Goal: Task Accomplishment & Management: Use online tool/utility

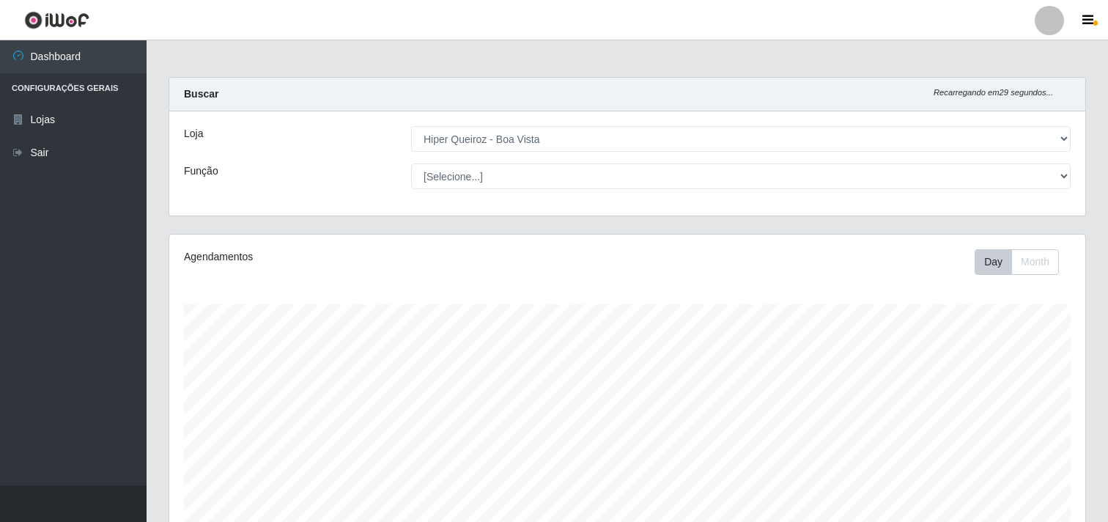
select select "514"
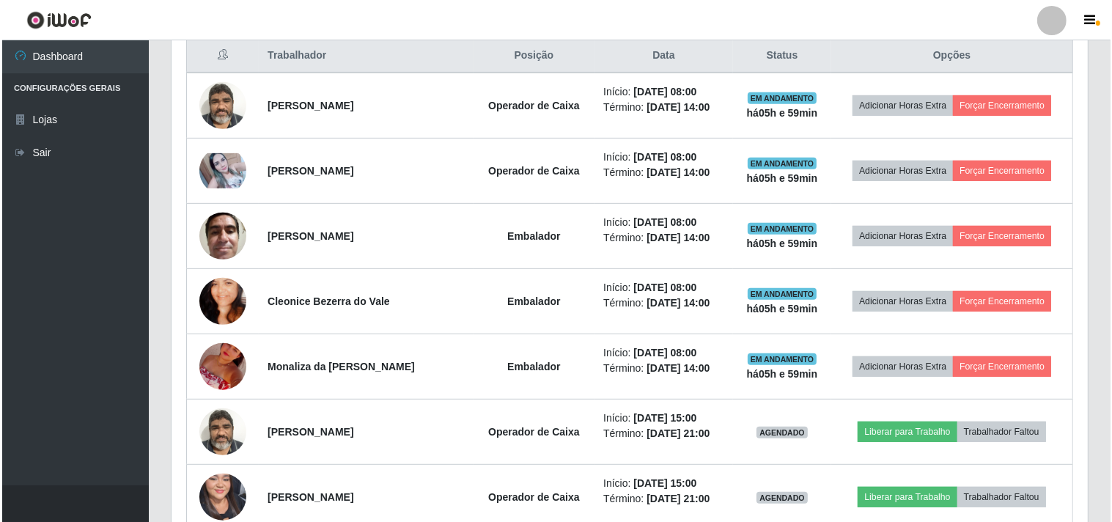
scroll to position [407, 0]
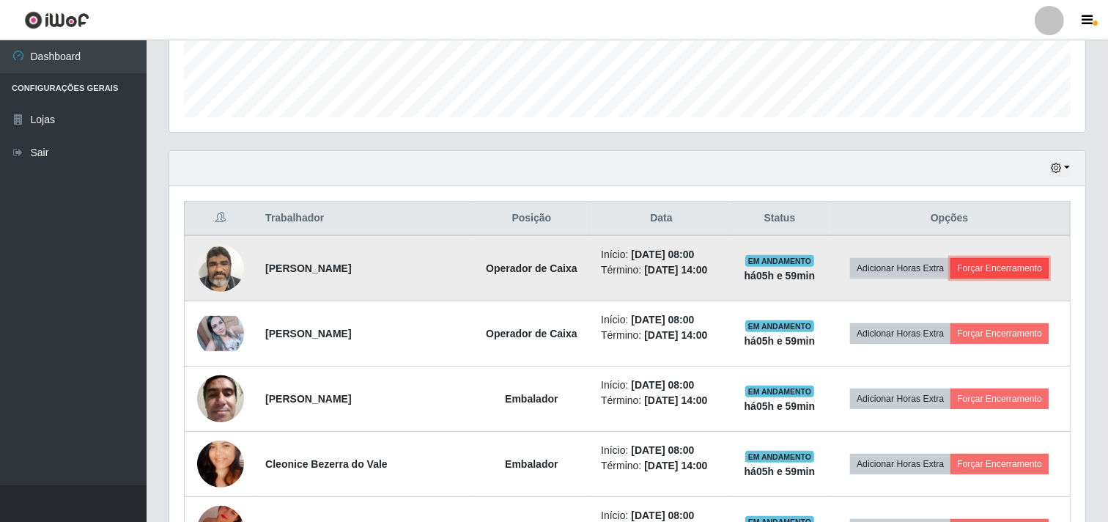
click at [983, 268] on button "Forçar Encerramento" at bounding box center [1000, 268] width 98 height 21
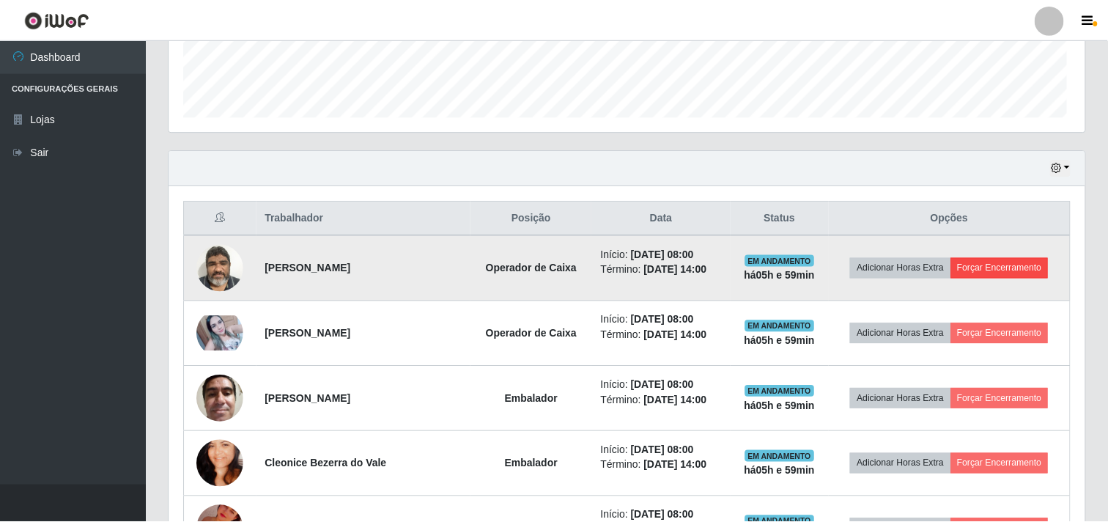
scroll to position [304, 907]
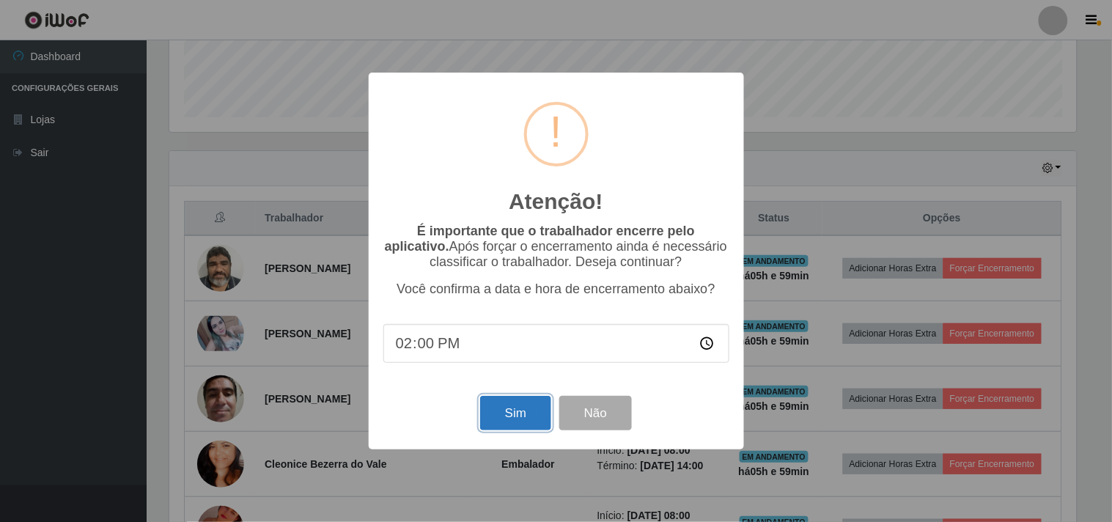
click at [518, 416] on button "Sim" at bounding box center [515, 413] width 71 height 34
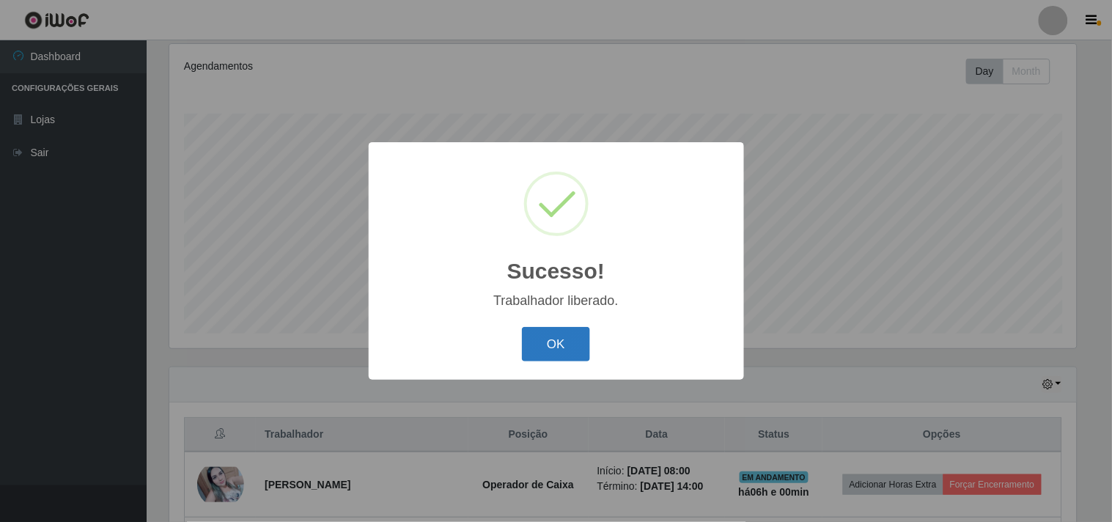
click at [567, 342] on button "OK" at bounding box center [556, 344] width 68 height 34
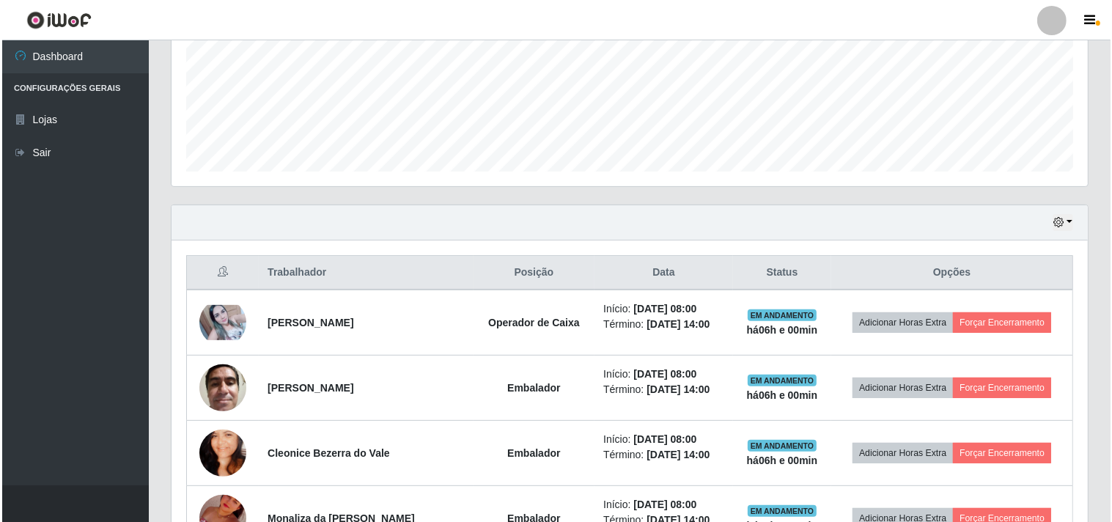
scroll to position [353, 0]
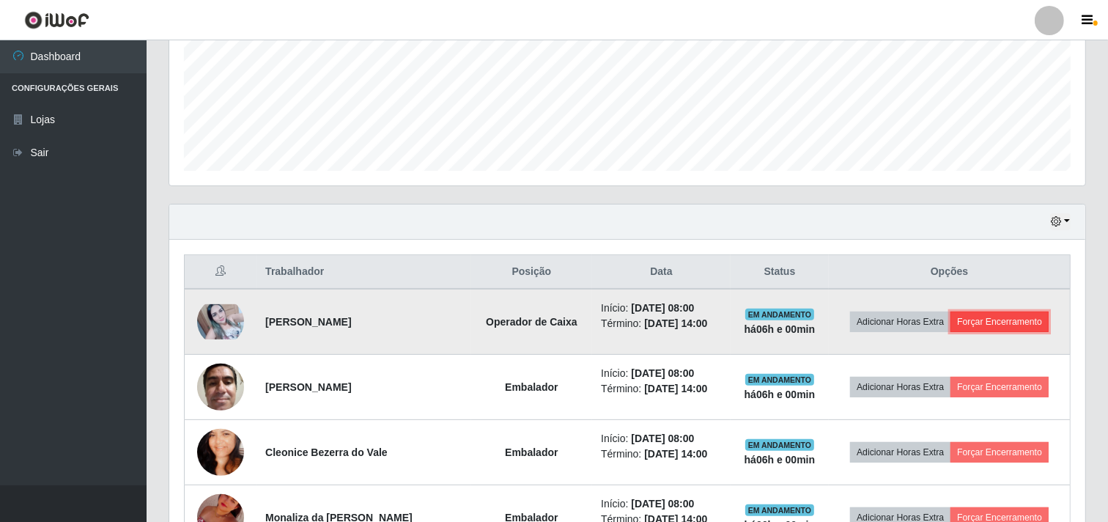
click at [995, 321] on button "Forçar Encerramento" at bounding box center [1000, 322] width 98 height 21
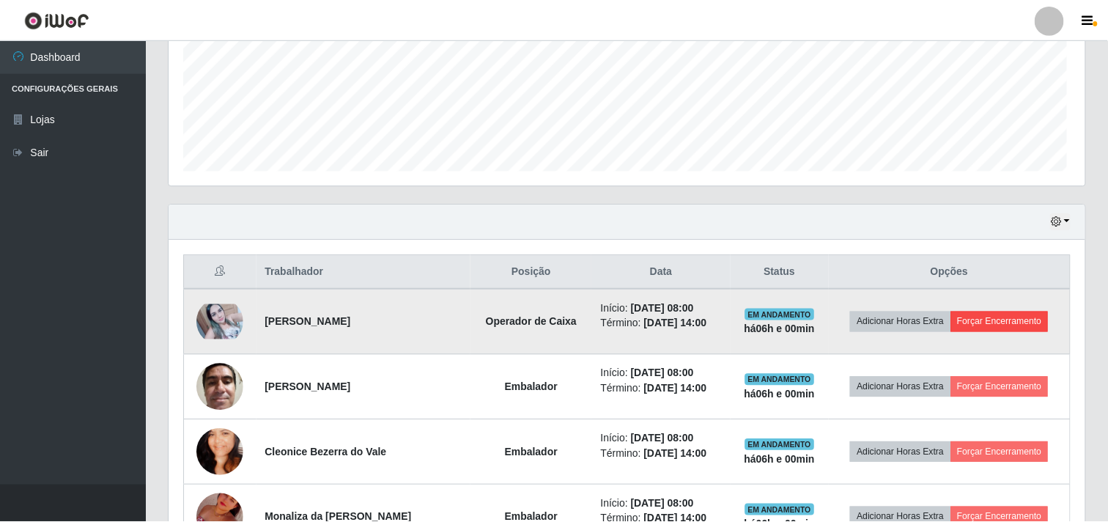
scroll to position [304, 907]
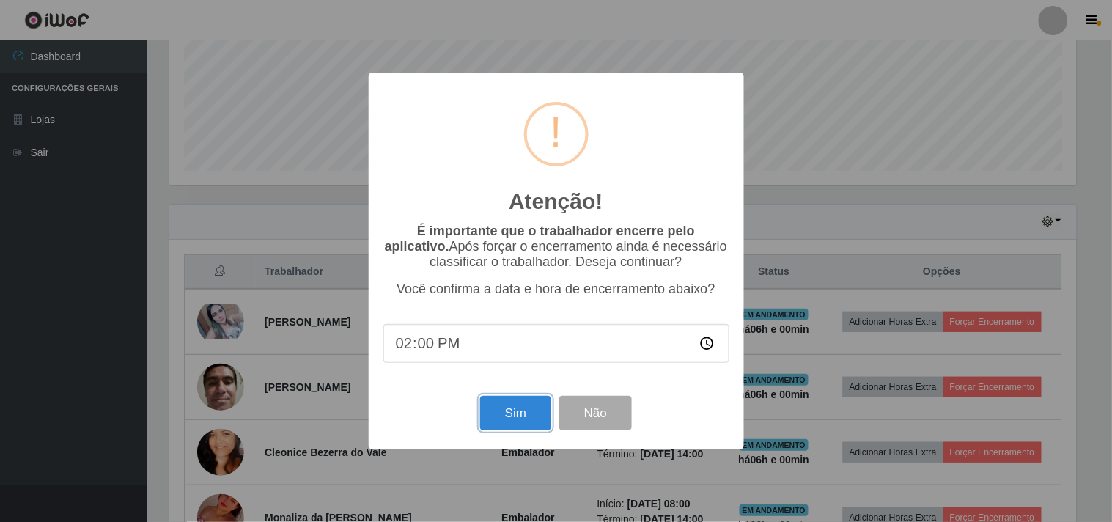
drag, startPoint x: 509, startPoint y: 426, endPoint x: 531, endPoint y: 420, distance: 22.8
click at [512, 426] on button "Sim" at bounding box center [515, 413] width 71 height 34
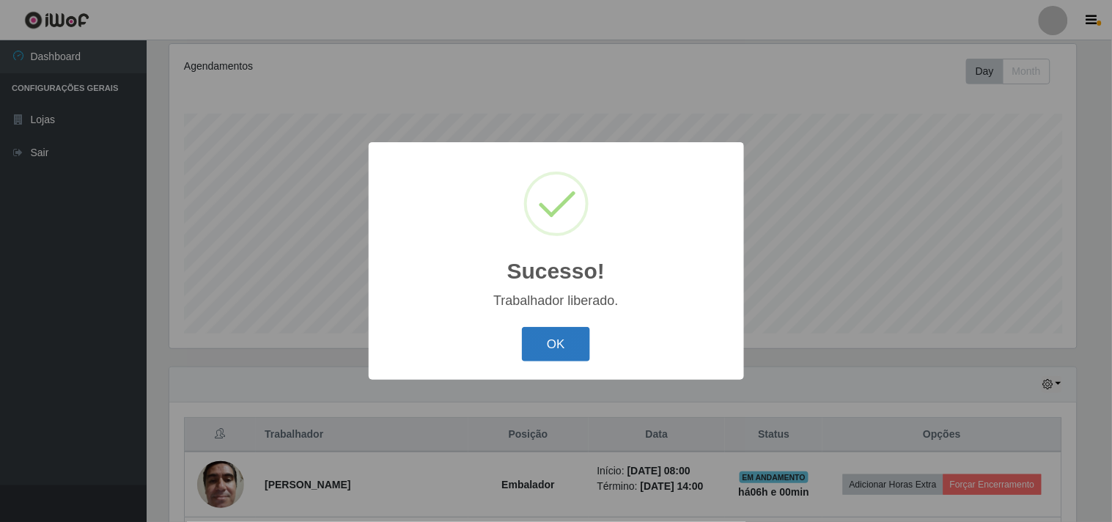
click at [543, 342] on button "OK" at bounding box center [556, 344] width 68 height 34
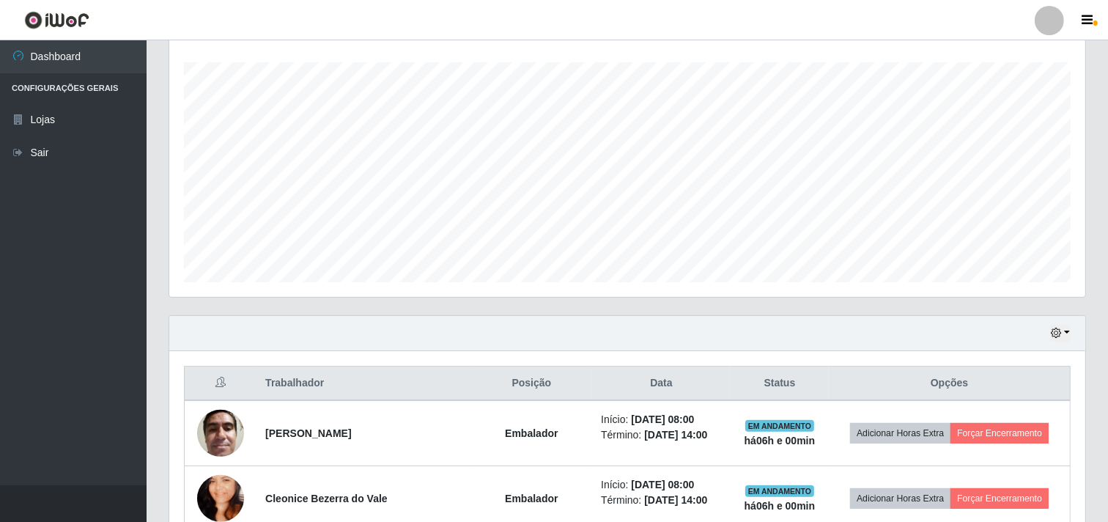
scroll to position [435, 0]
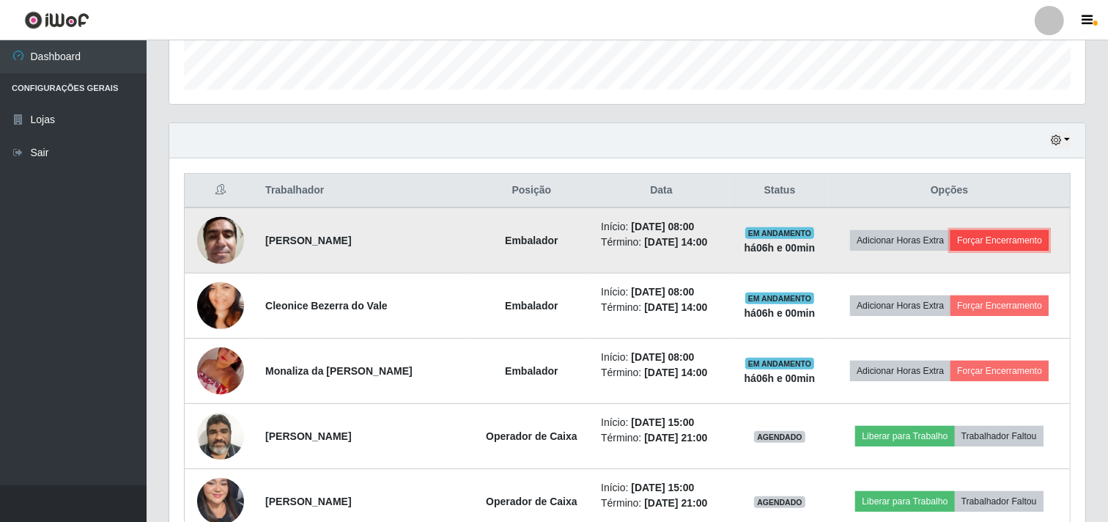
click at [997, 233] on button "Forçar Encerramento" at bounding box center [1000, 240] width 98 height 21
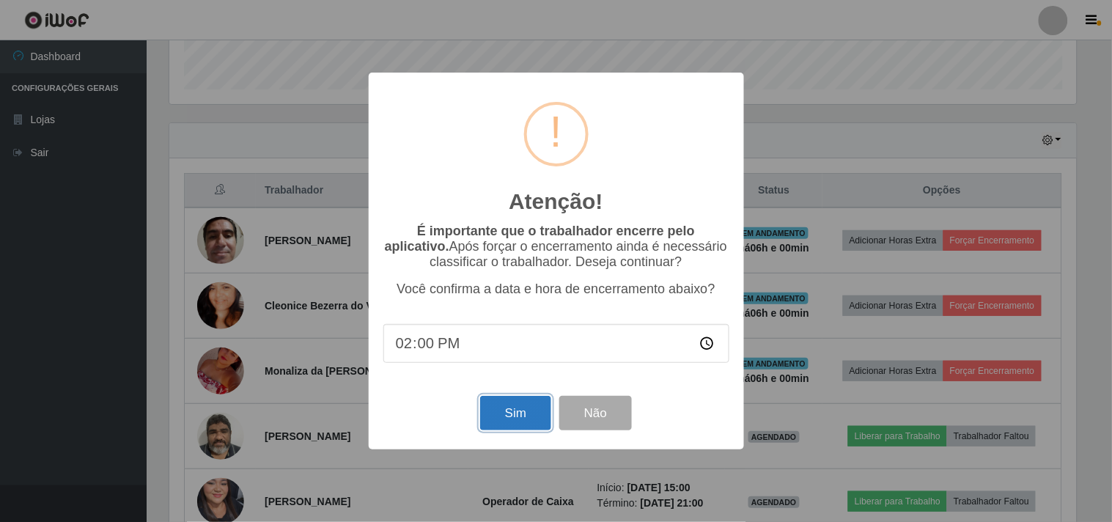
click at [519, 409] on button "Sim" at bounding box center [515, 413] width 71 height 34
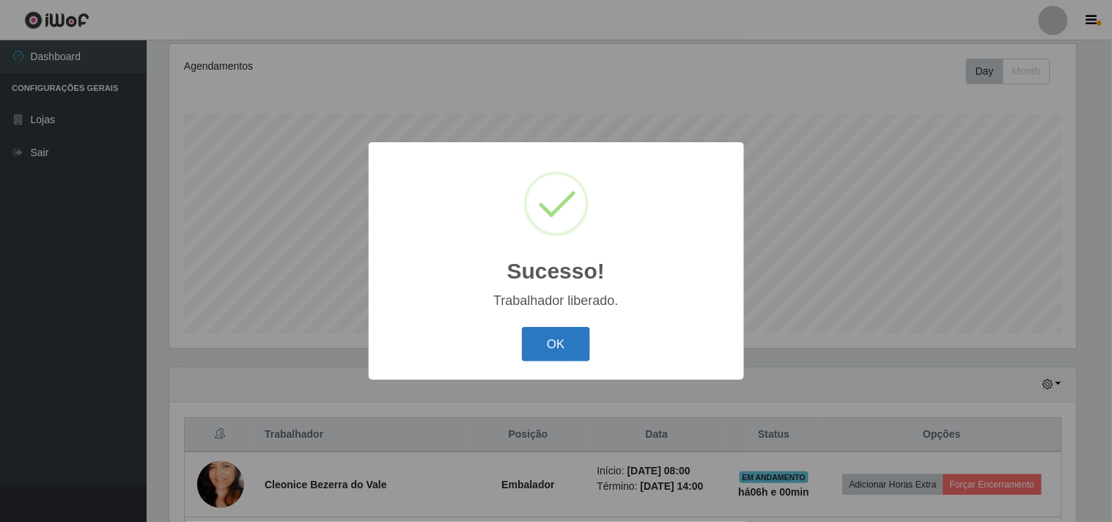
click at [567, 342] on button "OK" at bounding box center [556, 344] width 68 height 34
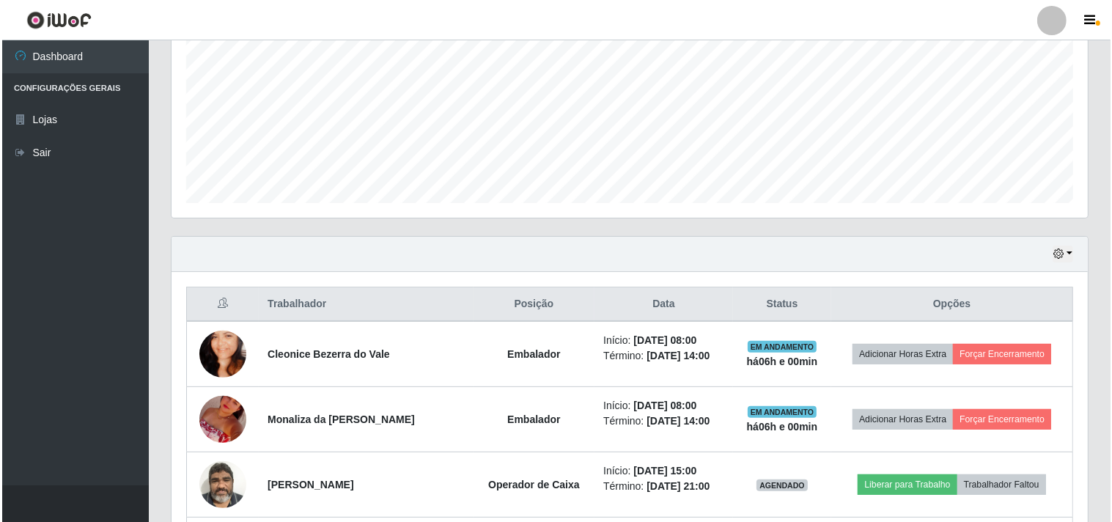
scroll to position [0, 0]
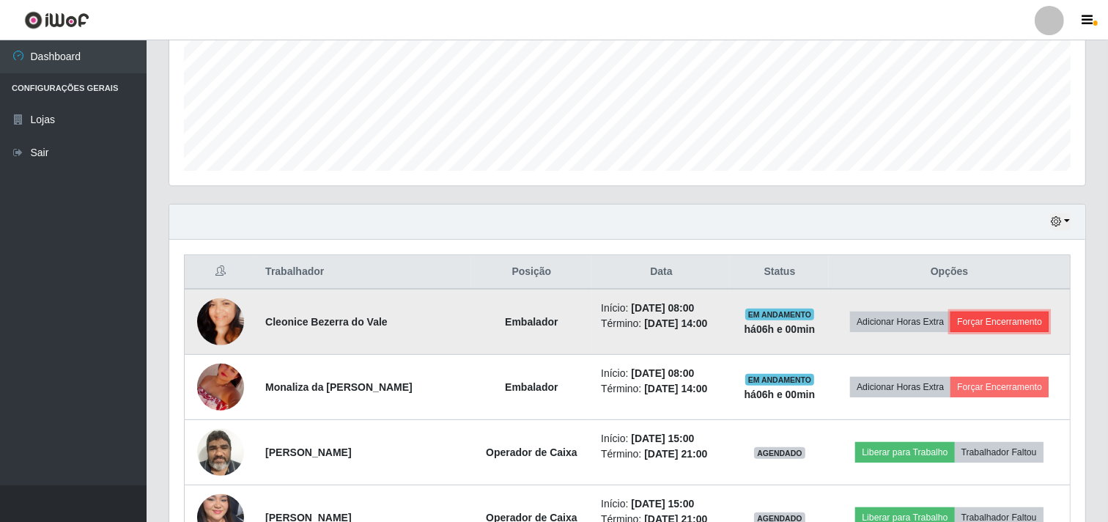
click at [988, 326] on button "Forçar Encerramento" at bounding box center [1000, 322] width 98 height 21
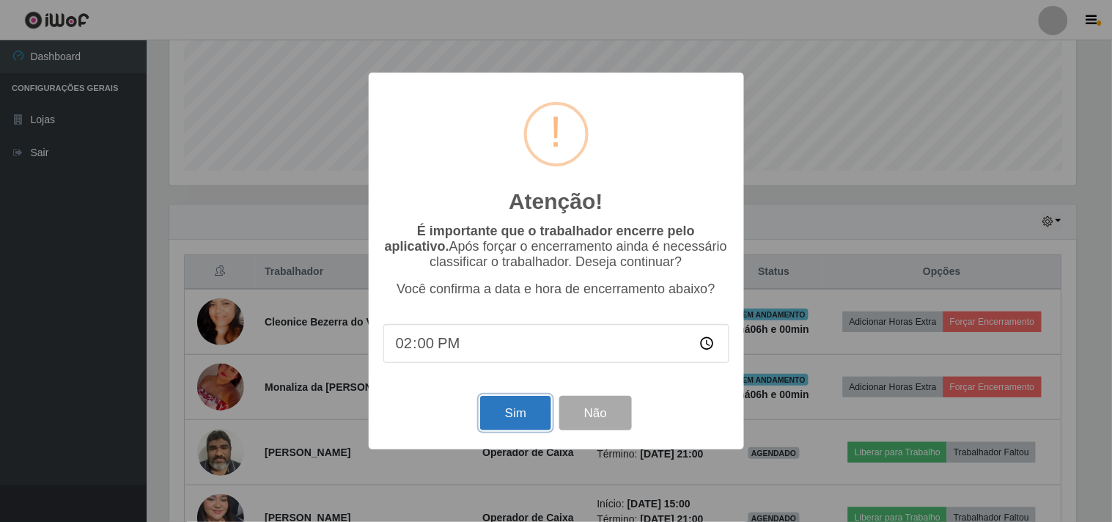
click at [512, 413] on button "Sim" at bounding box center [515, 413] width 71 height 34
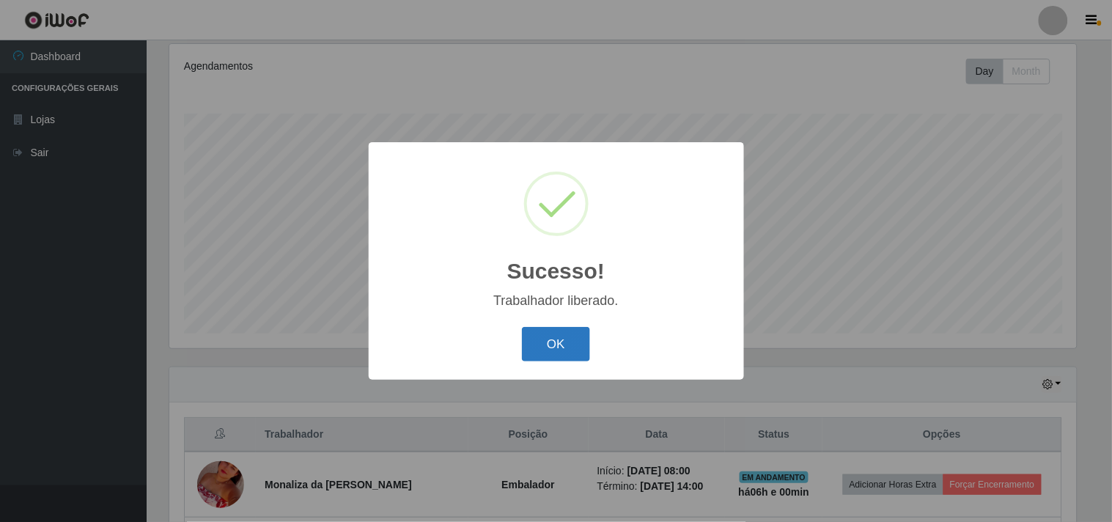
drag, startPoint x: 556, startPoint y: 340, endPoint x: 613, endPoint y: 320, distance: 60.8
click at [556, 339] on button "OK" at bounding box center [556, 344] width 68 height 34
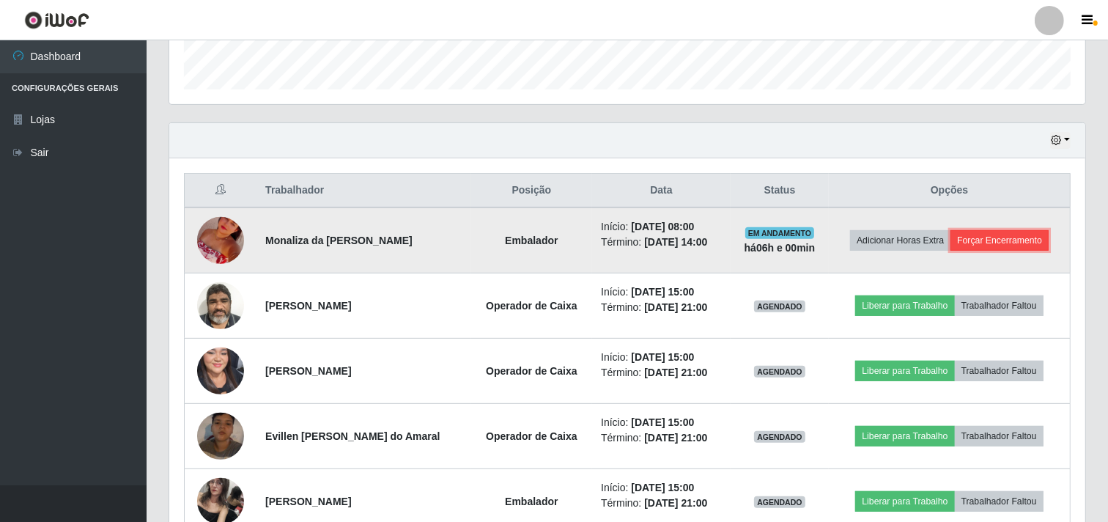
click at [999, 245] on button "Forçar Encerramento" at bounding box center [1000, 240] width 98 height 21
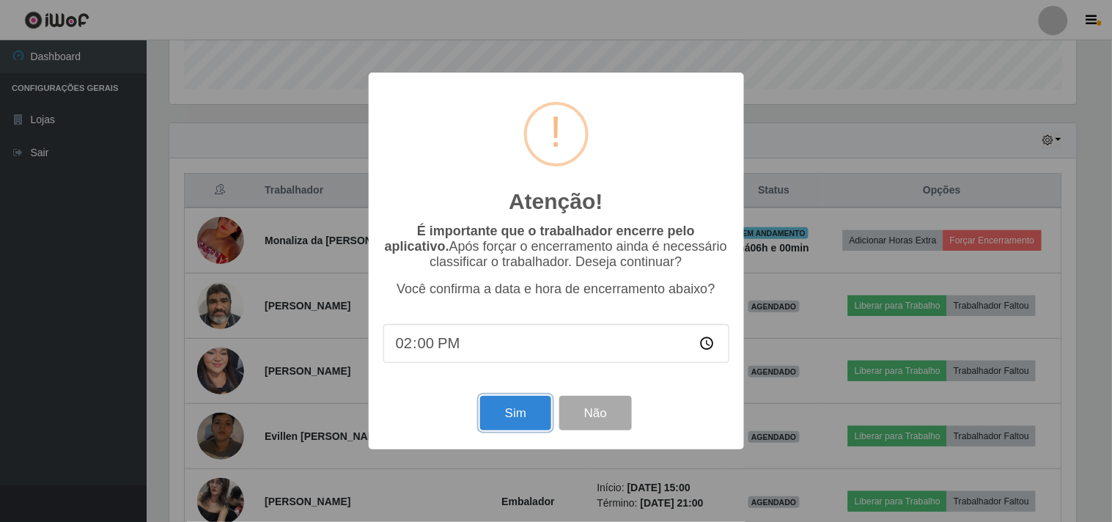
drag, startPoint x: 515, startPoint y: 426, endPoint x: 523, endPoint y: 419, distance: 10.4
click at [518, 422] on button "Sim" at bounding box center [515, 413] width 71 height 34
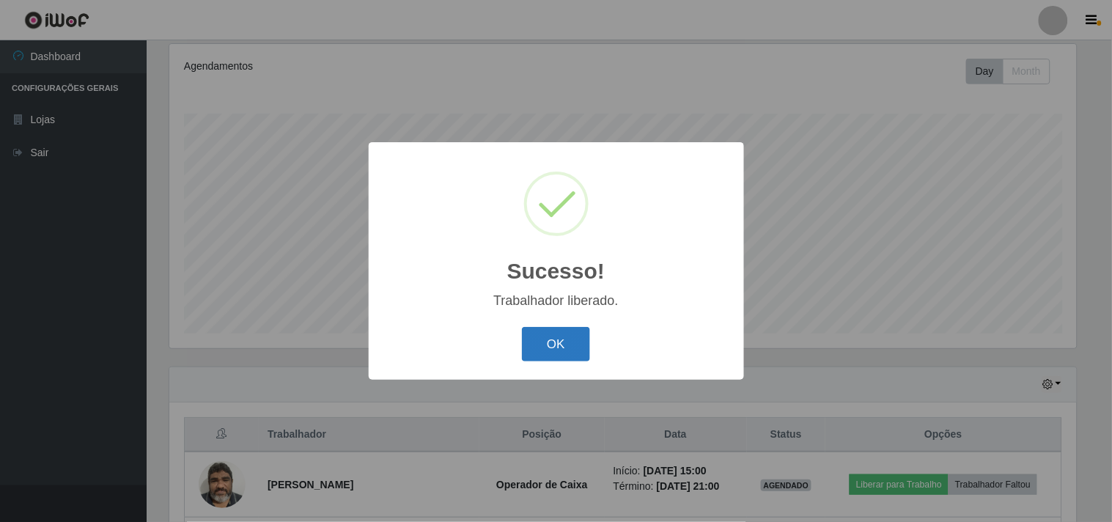
click at [543, 347] on button "OK" at bounding box center [556, 344] width 68 height 34
